Goal: Task Accomplishment & Management: Use online tool/utility

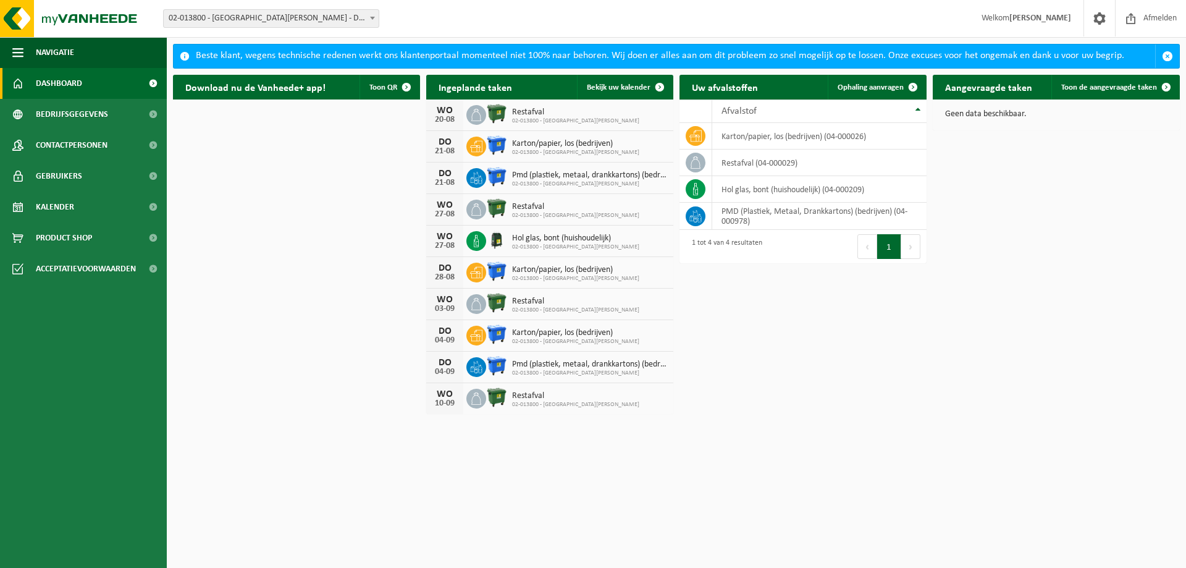
click at [373, 15] on span at bounding box center [372, 18] width 12 height 16
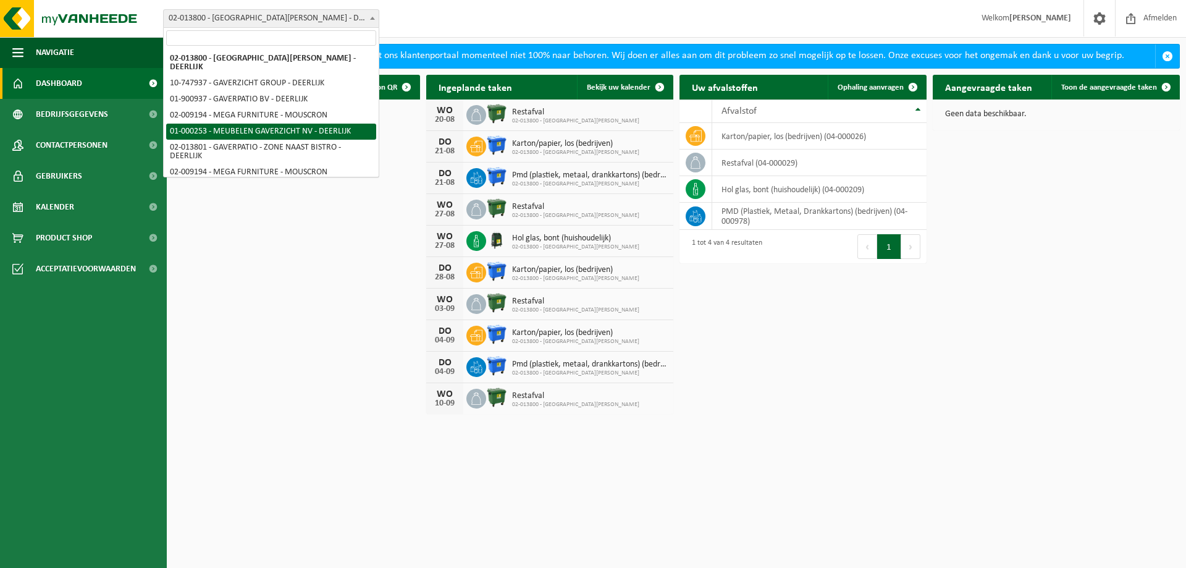
select select "29"
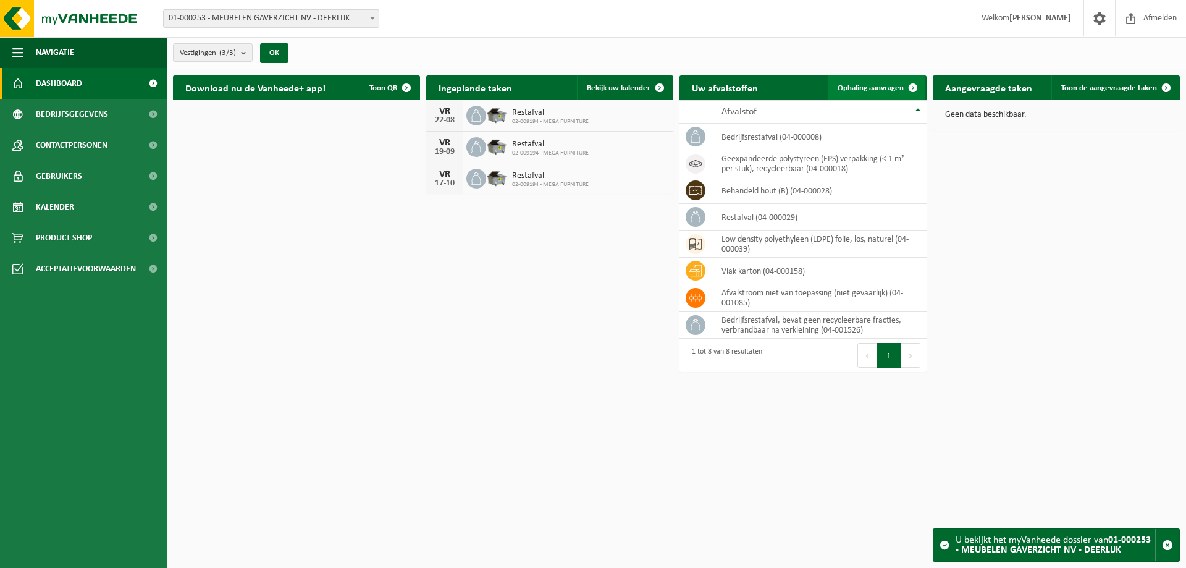
click at [906, 85] on span at bounding box center [913, 87] width 25 height 25
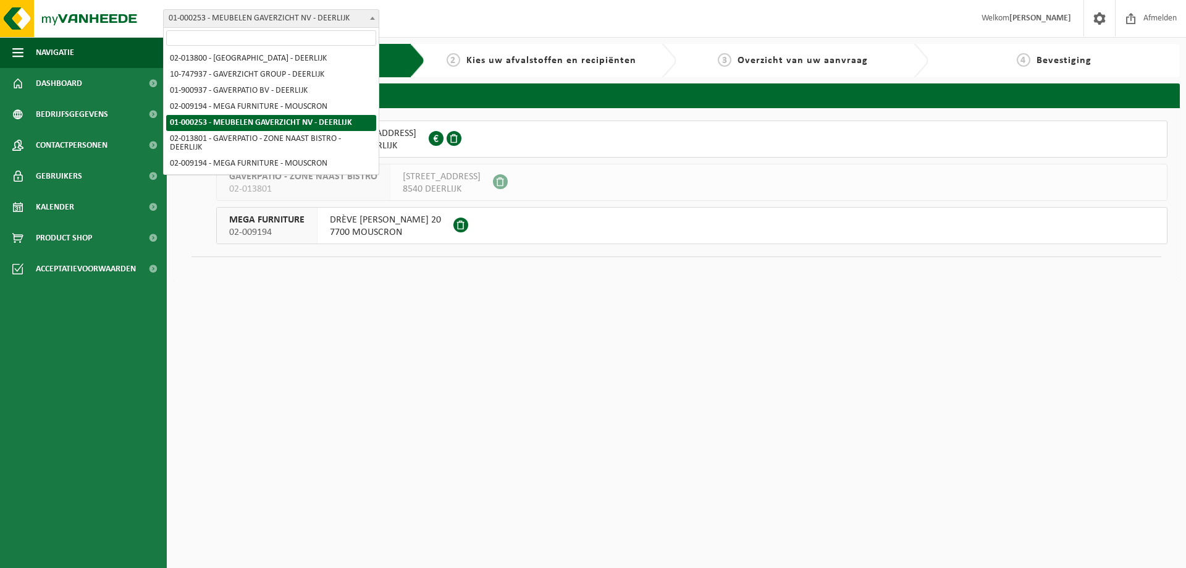
click at [374, 13] on span at bounding box center [372, 18] width 12 height 16
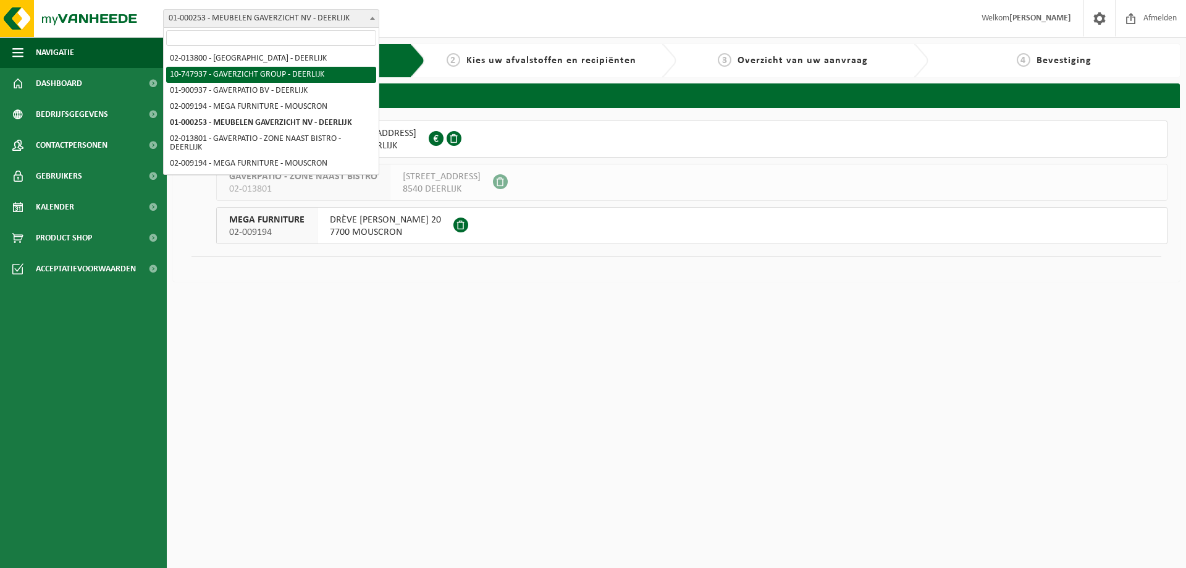
select select "5973"
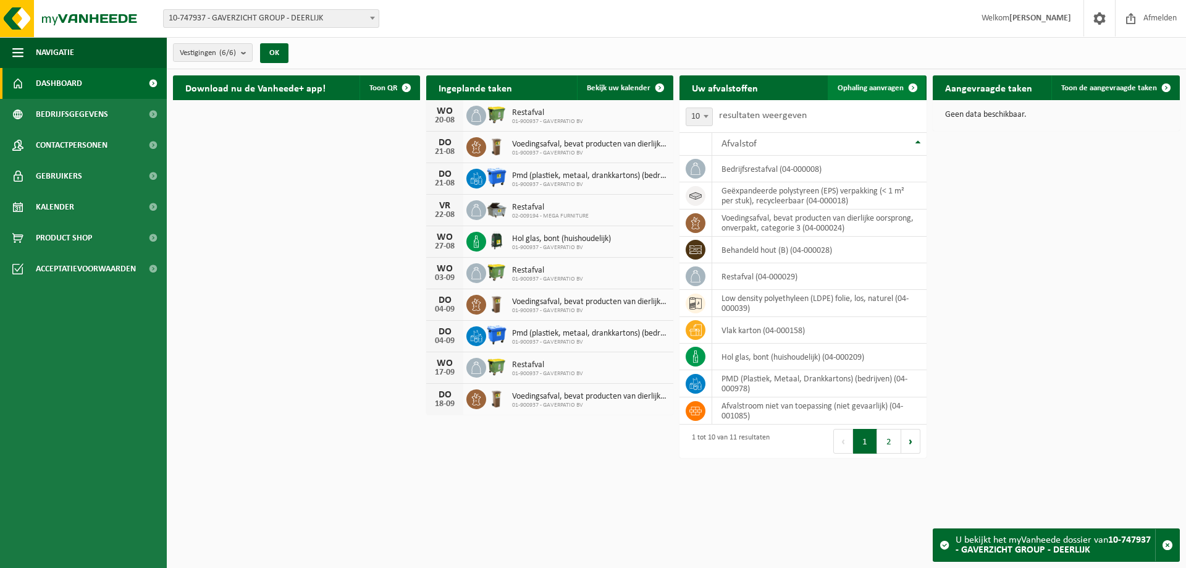
click at [912, 82] on span at bounding box center [913, 87] width 25 height 25
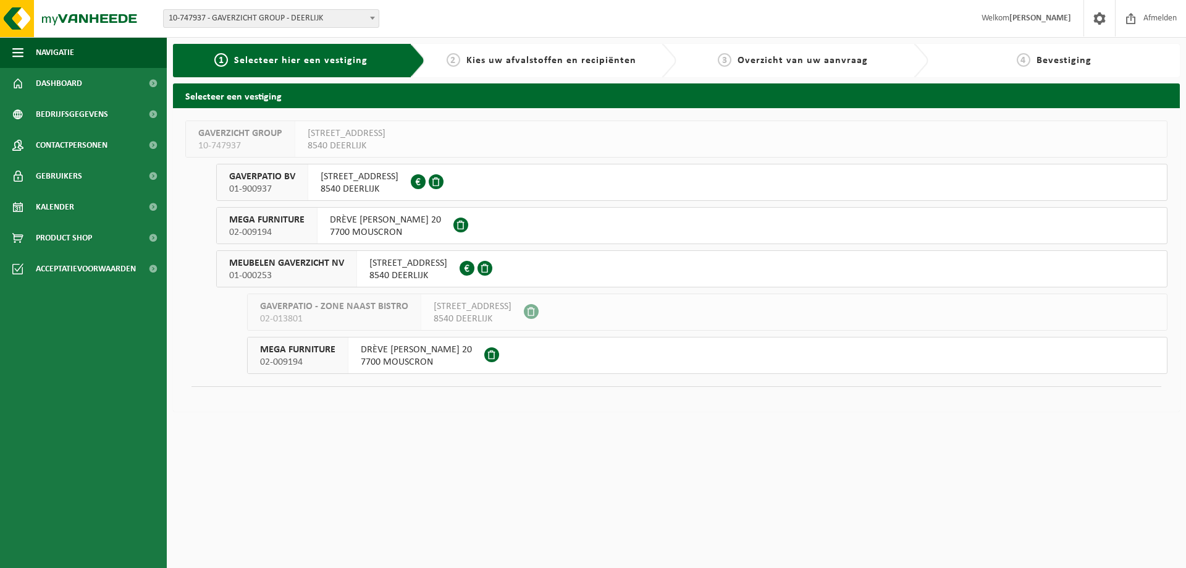
click at [293, 259] on span "MEUBELEN GAVERZICHT NV" at bounding box center [286, 263] width 115 height 12
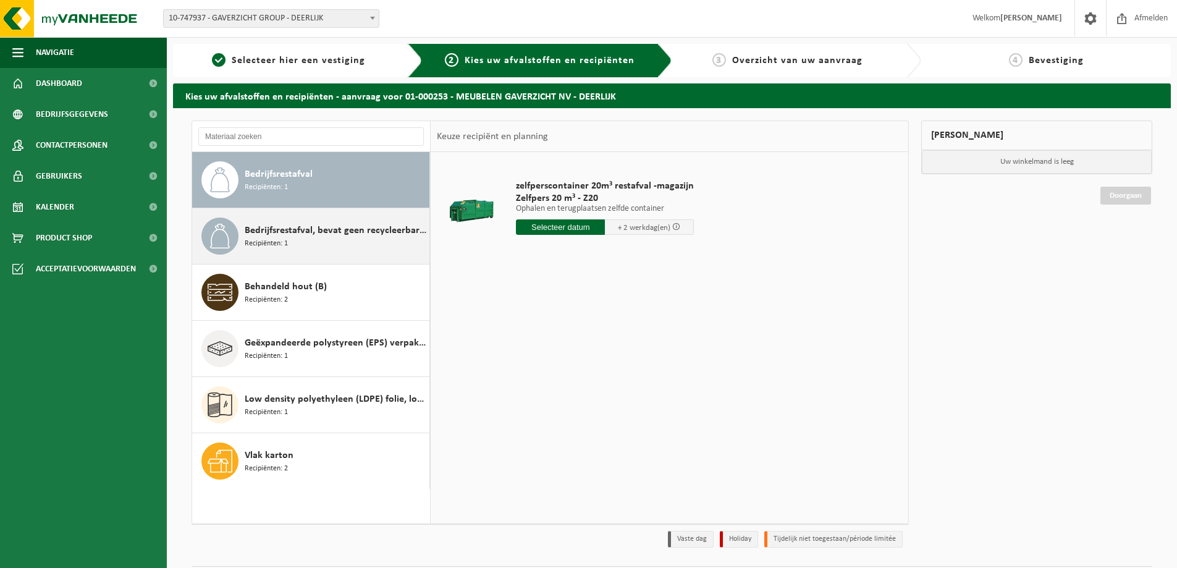
click at [358, 228] on span "Bedrijfsrestafval, bevat geen recycleerbare fracties, verbrandbaar na verkleini…" at bounding box center [336, 230] width 182 height 15
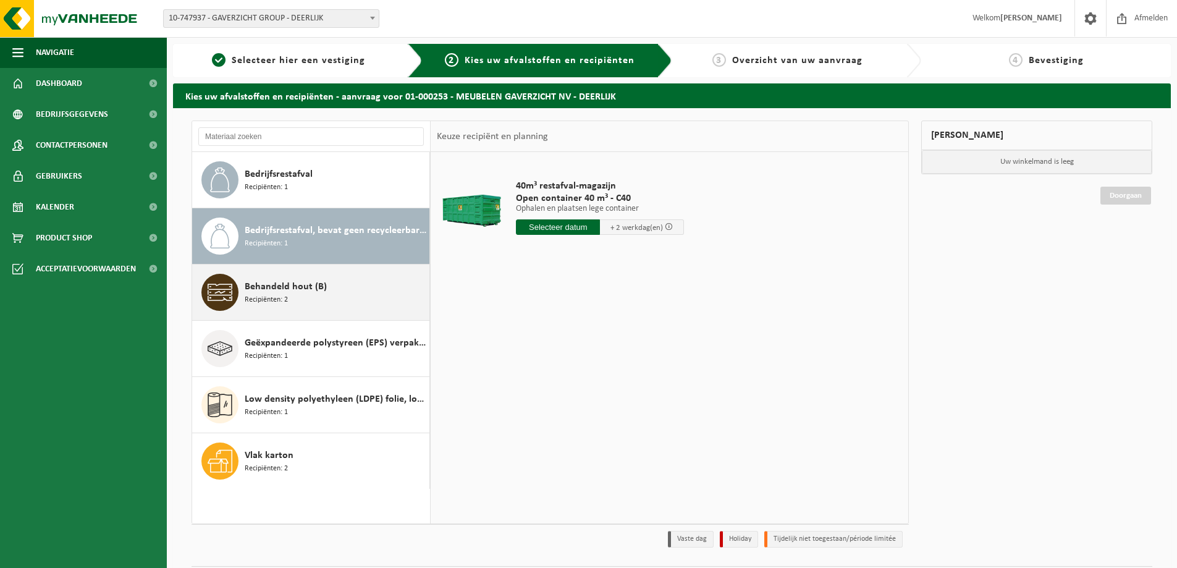
click at [293, 287] on span "Behandeld hout (B)" at bounding box center [286, 286] width 82 height 15
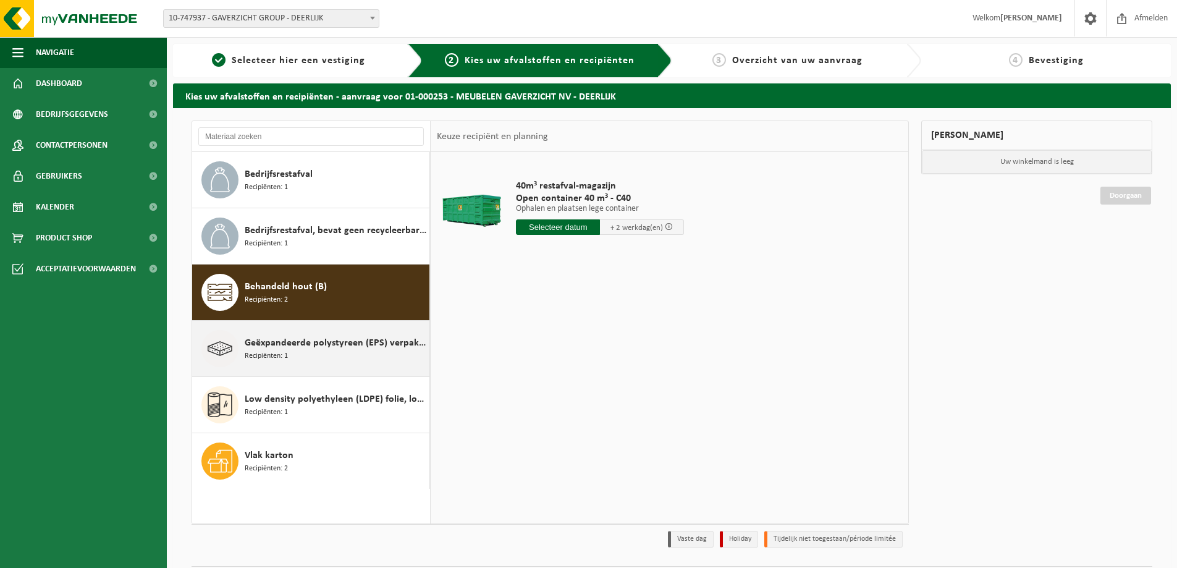
click at [292, 335] on span "Geëxpandeerde polystyreen (EPS) verpakking (< 1 m² per stuk), recycleerbaar" at bounding box center [336, 342] width 182 height 15
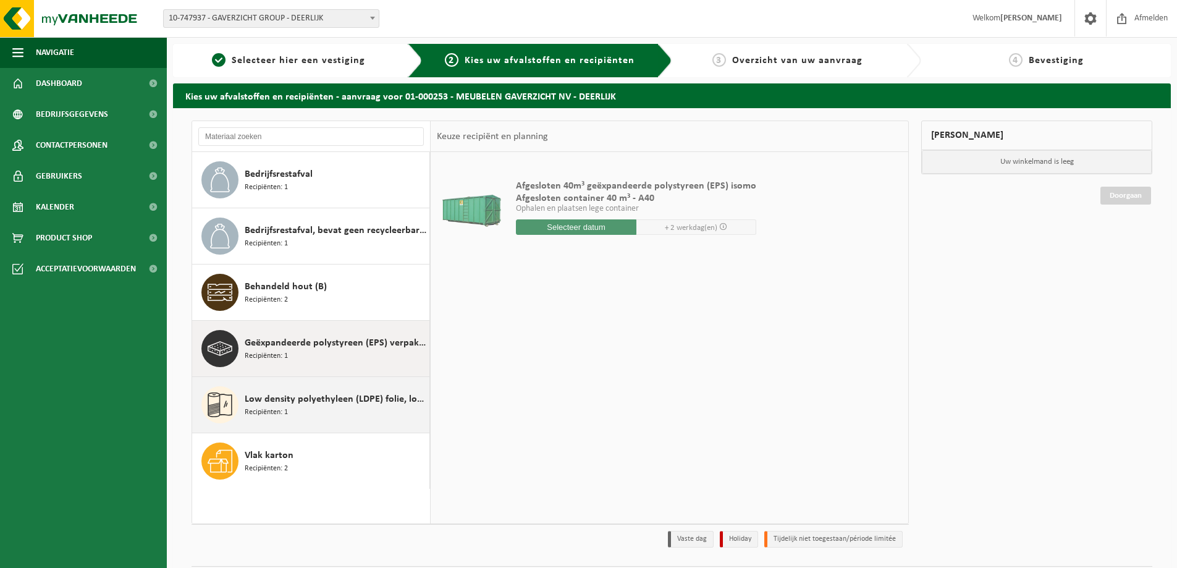
click at [288, 399] on span "Low density polyethyleen (LDPE) folie, los, naturel" at bounding box center [336, 399] width 182 height 15
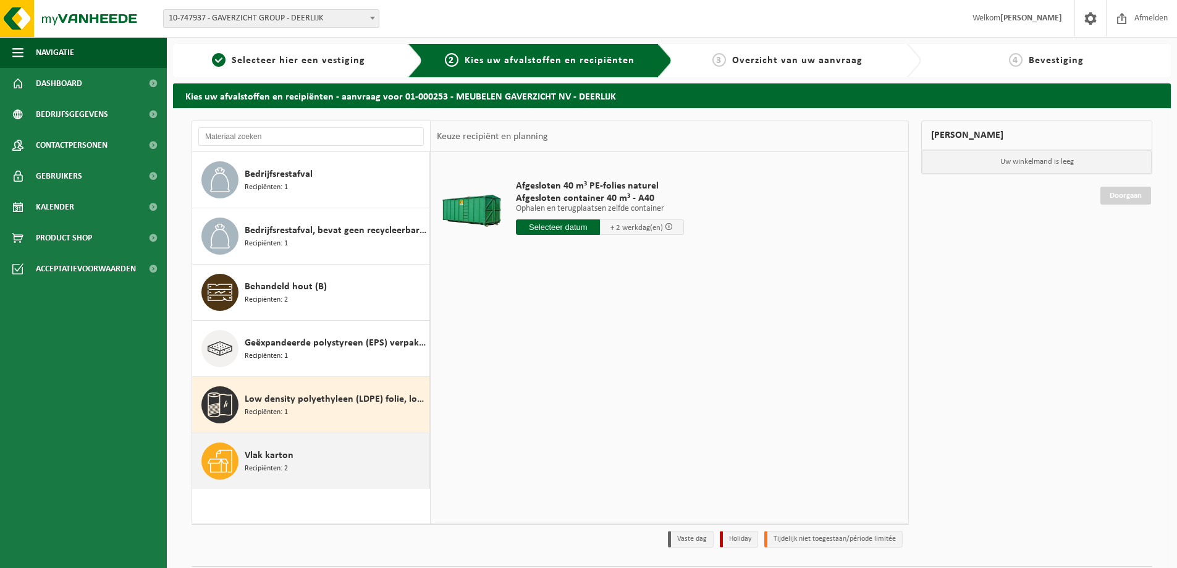
click at [279, 455] on span "Vlak karton" at bounding box center [269, 455] width 49 height 15
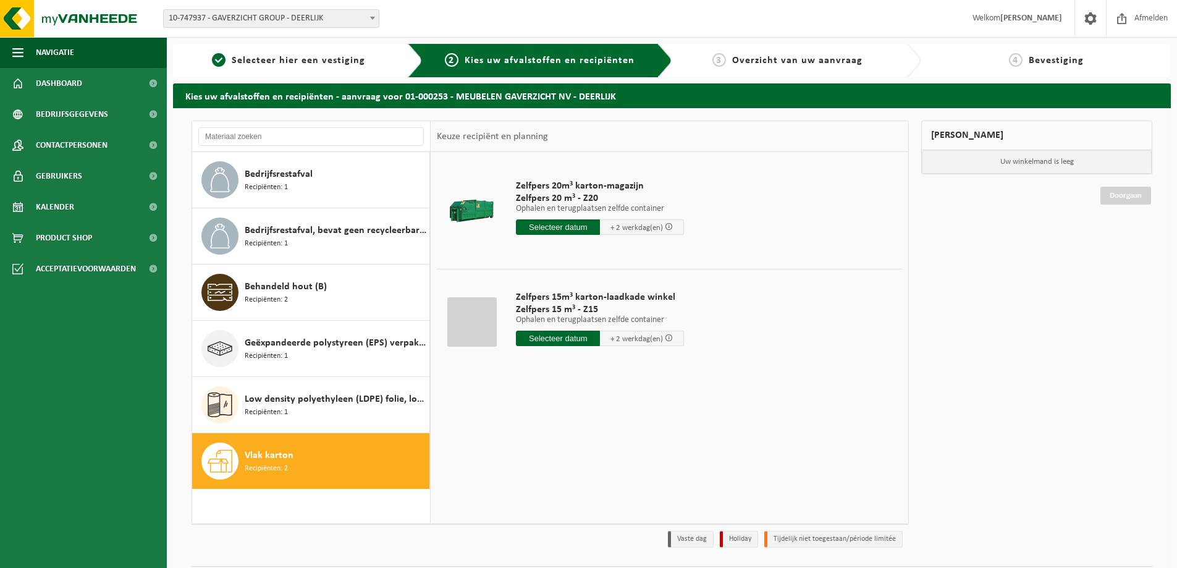
click at [549, 339] on input "text" at bounding box center [558, 337] width 84 height 15
click at [573, 465] on div "20" at bounding box center [571, 468] width 22 height 20
type input "Van 2025-08-20"
type input "2025-08-20"
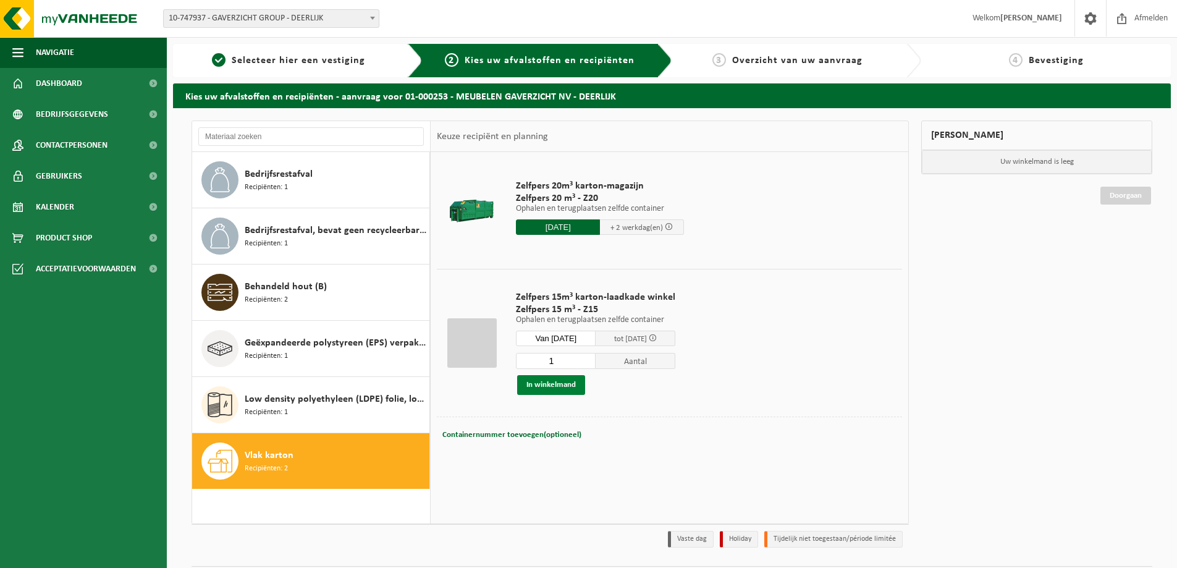
click at [550, 380] on button "In winkelmand" at bounding box center [551, 385] width 68 height 20
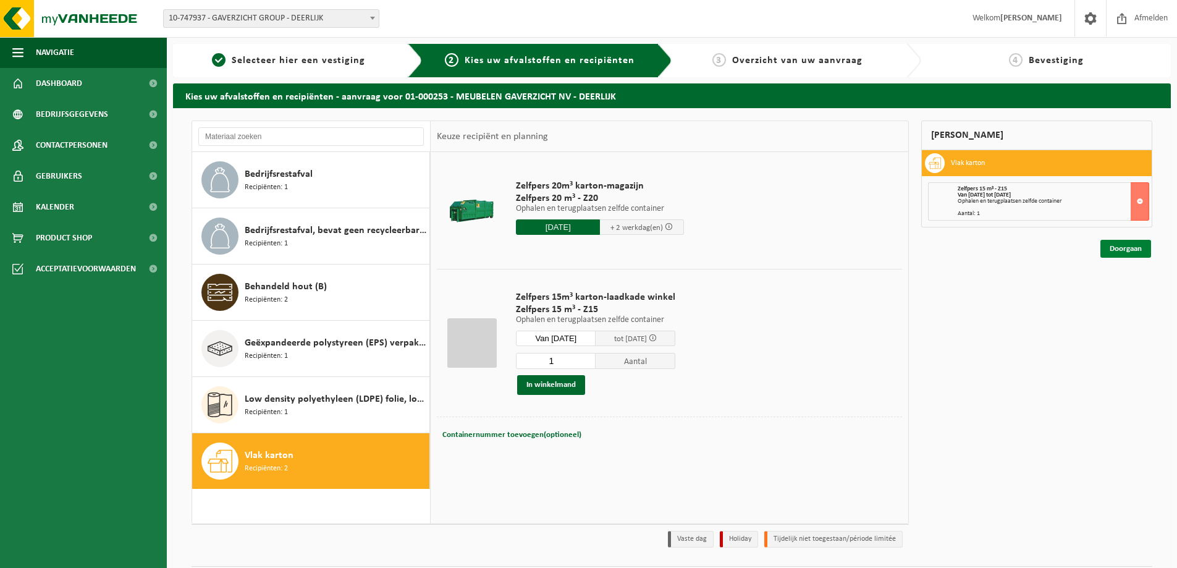
click at [1128, 248] on link "Doorgaan" at bounding box center [1125, 249] width 51 height 18
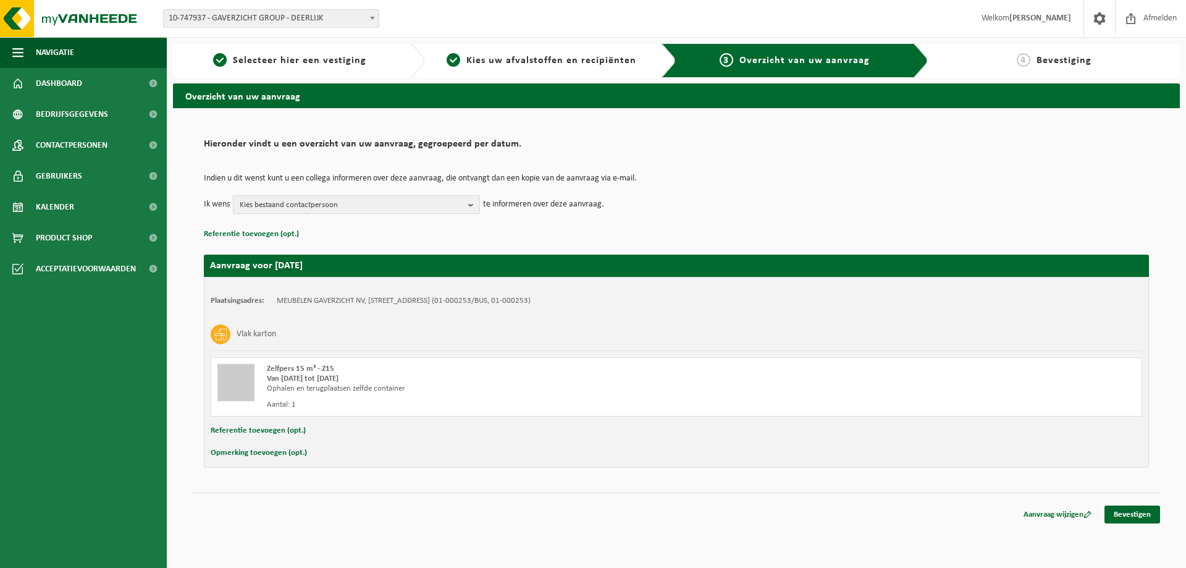
click at [476, 205] on b "button" at bounding box center [473, 204] width 11 height 17
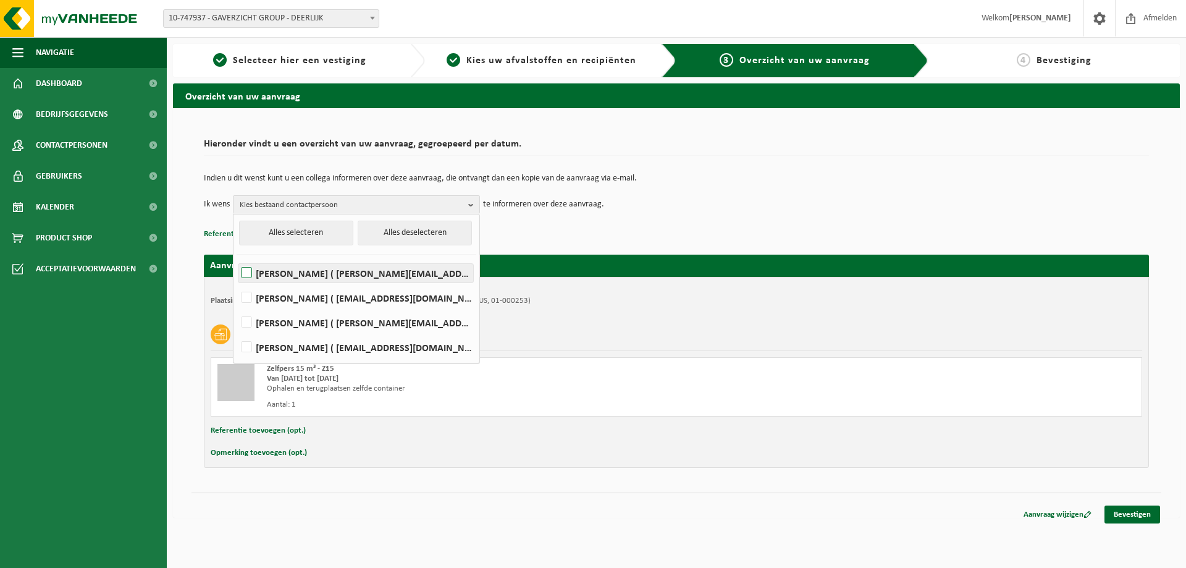
click at [284, 272] on label "NICK DEMUYNCK ( nick.demuynck@gaverzicht.be )" at bounding box center [355, 273] width 235 height 19
click at [237, 258] on input "NICK DEMUYNCK ( nick.demuynck@gaverzicht.be )" at bounding box center [236, 257] width 1 height 1
checkbox input "true"
click at [1139, 508] on link "Bevestigen" at bounding box center [1133, 514] width 56 height 18
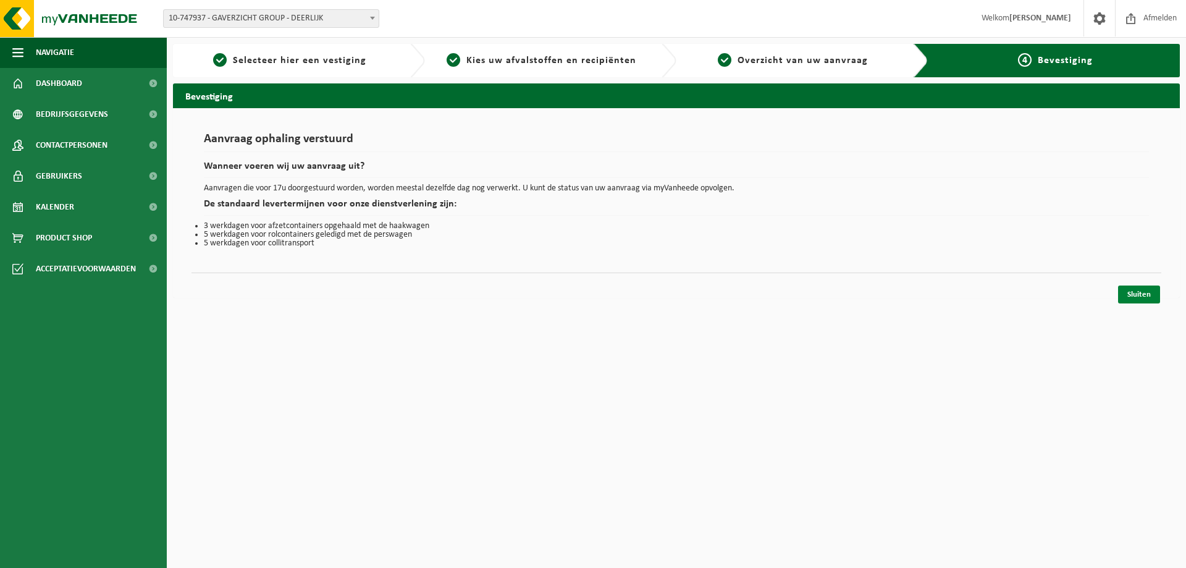
click at [1145, 299] on link "Sluiten" at bounding box center [1139, 294] width 42 height 18
